Goal: Transaction & Acquisition: Purchase product/service

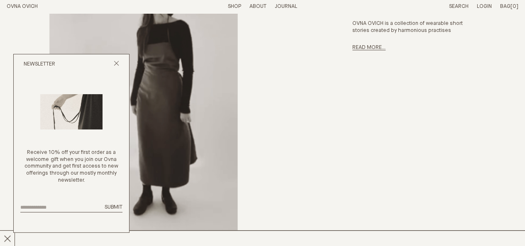
scroll to position [387, 0]
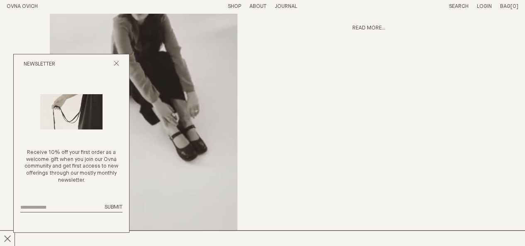
click at [235, 5] on link "Shop" at bounding box center [234, 6] width 13 height 5
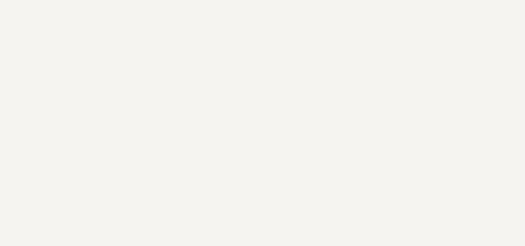
scroll to position [443, 0]
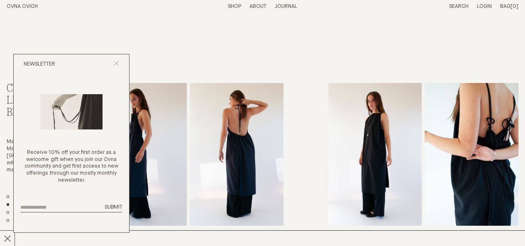
click at [116, 64] on icon "Close popup" at bounding box center [116, 63] width 5 height 5
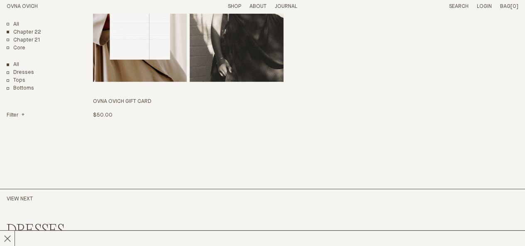
scroll to position [1772, 0]
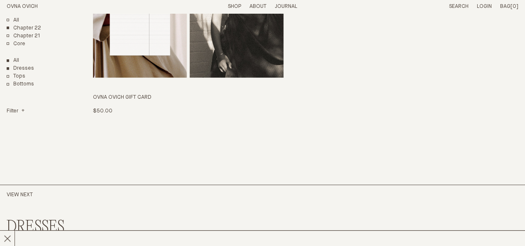
click at [24, 67] on link "Dresses" at bounding box center [20, 68] width 27 height 7
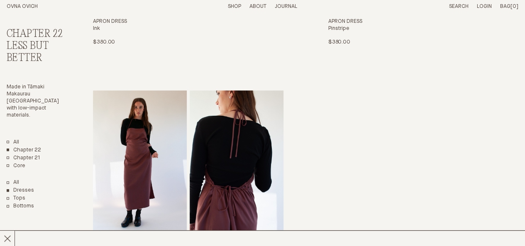
scroll to position [332, 0]
